Goal: Task Accomplishment & Management: Manage account settings

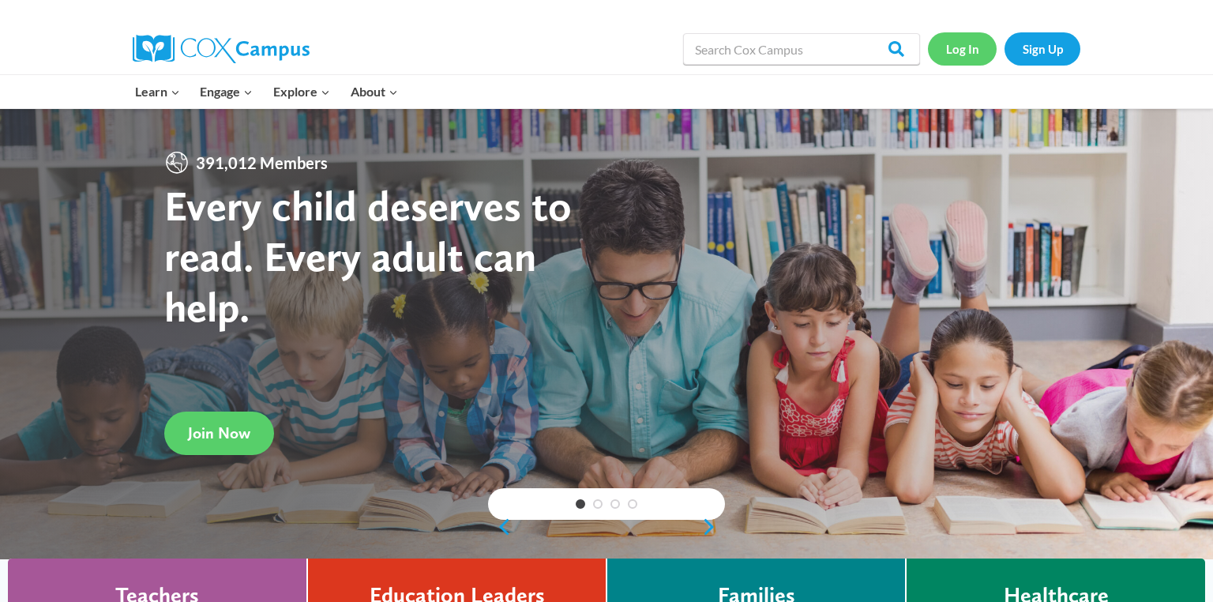
click at [969, 56] on link "Log In" at bounding box center [962, 48] width 69 height 32
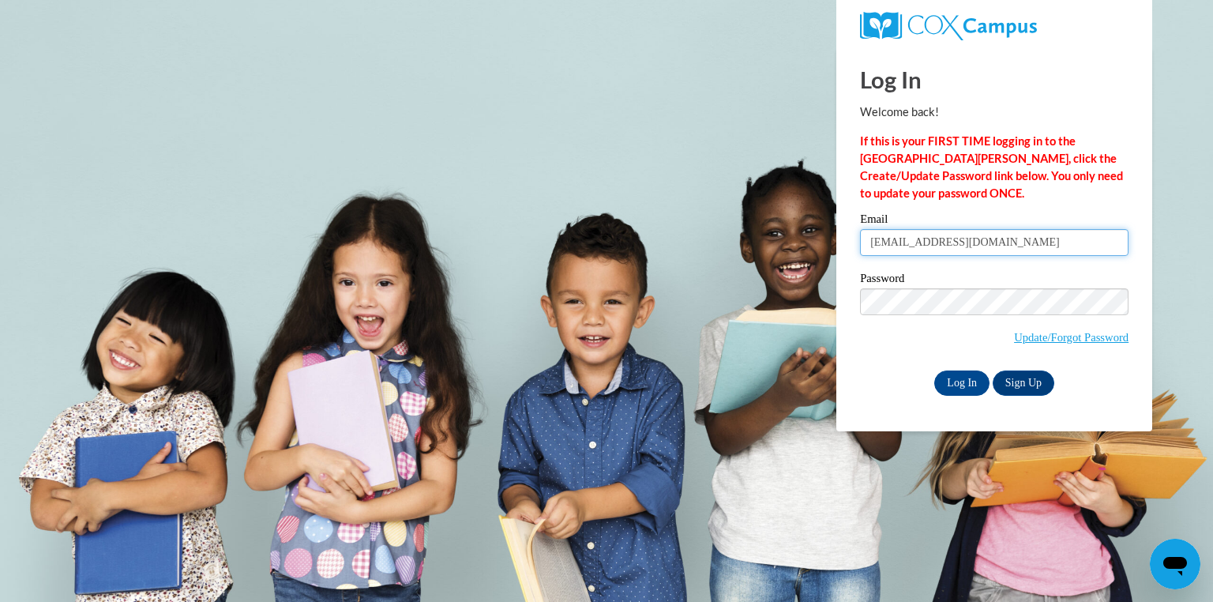
click at [1021, 249] on input "querishadams@yahoo.com" at bounding box center [994, 242] width 269 height 27
type input "Connie.cofer@ywcaatlanta.org"
click at [974, 384] on input "Log In" at bounding box center [961, 382] width 55 height 25
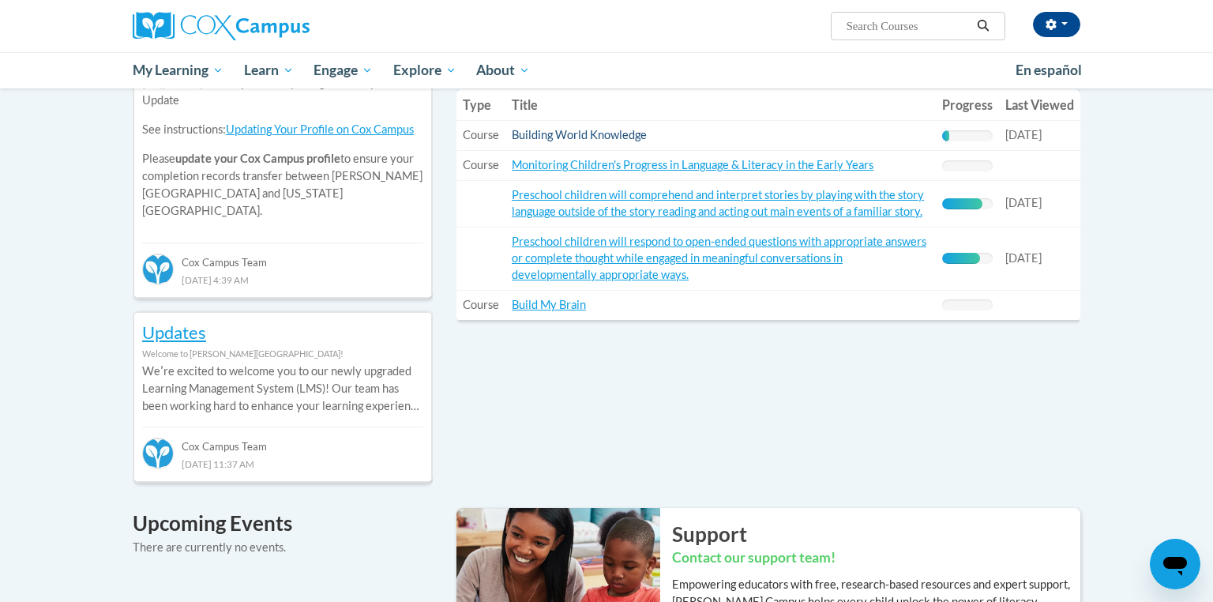
scroll to position [606, 0]
